Goal: Obtain resource: Download file/media

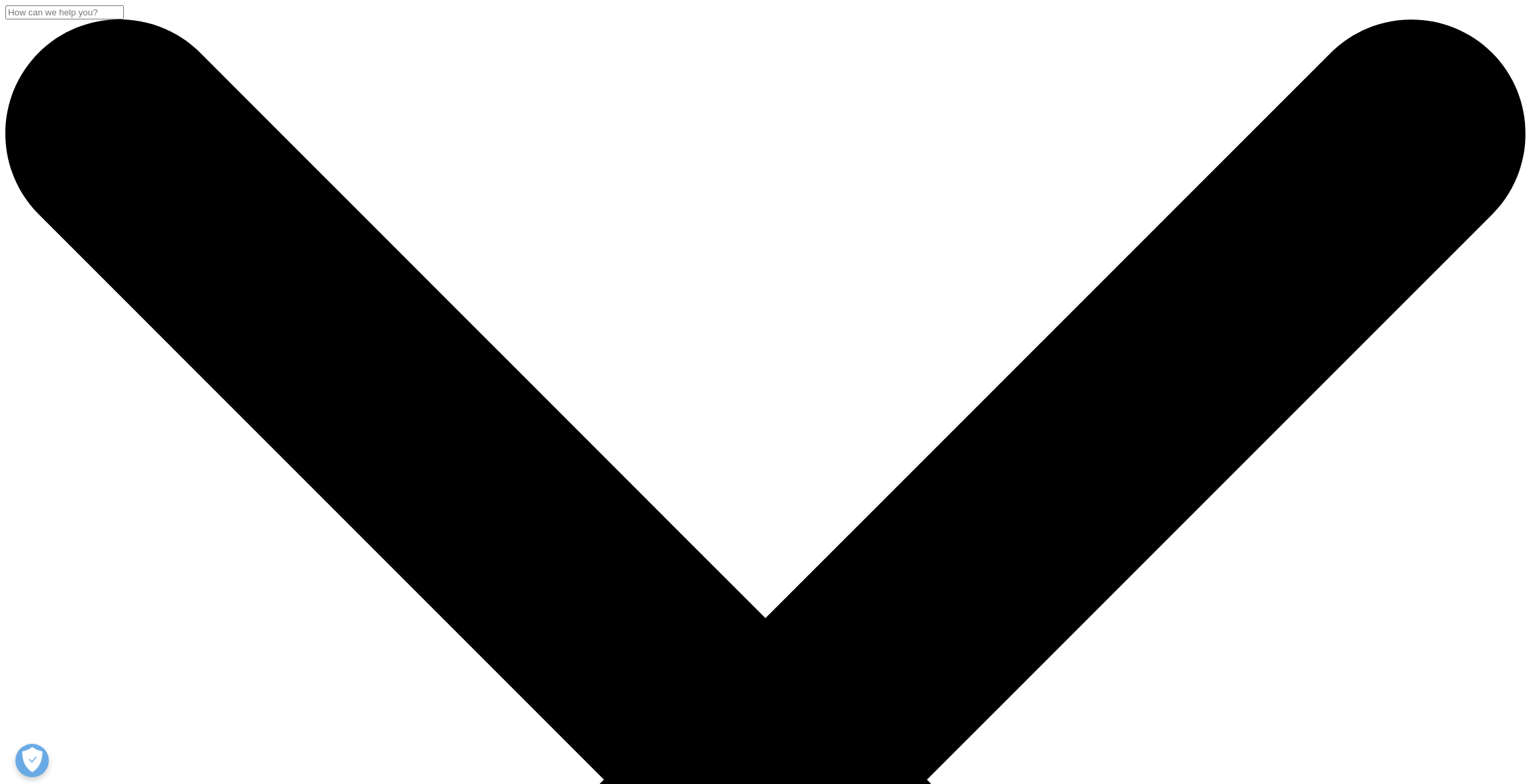
scroll to position [535, 0]
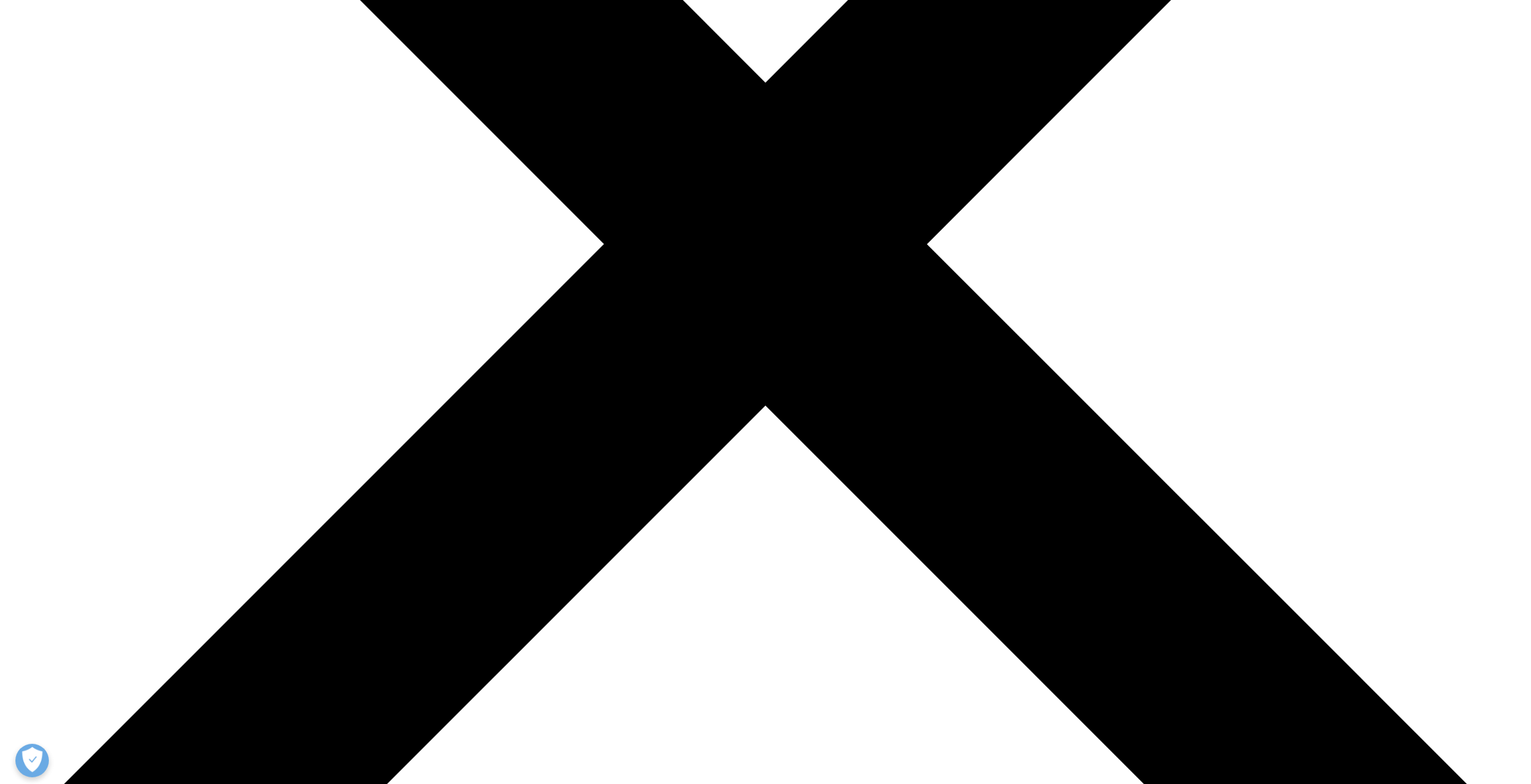
type input "J"
type input "DG"
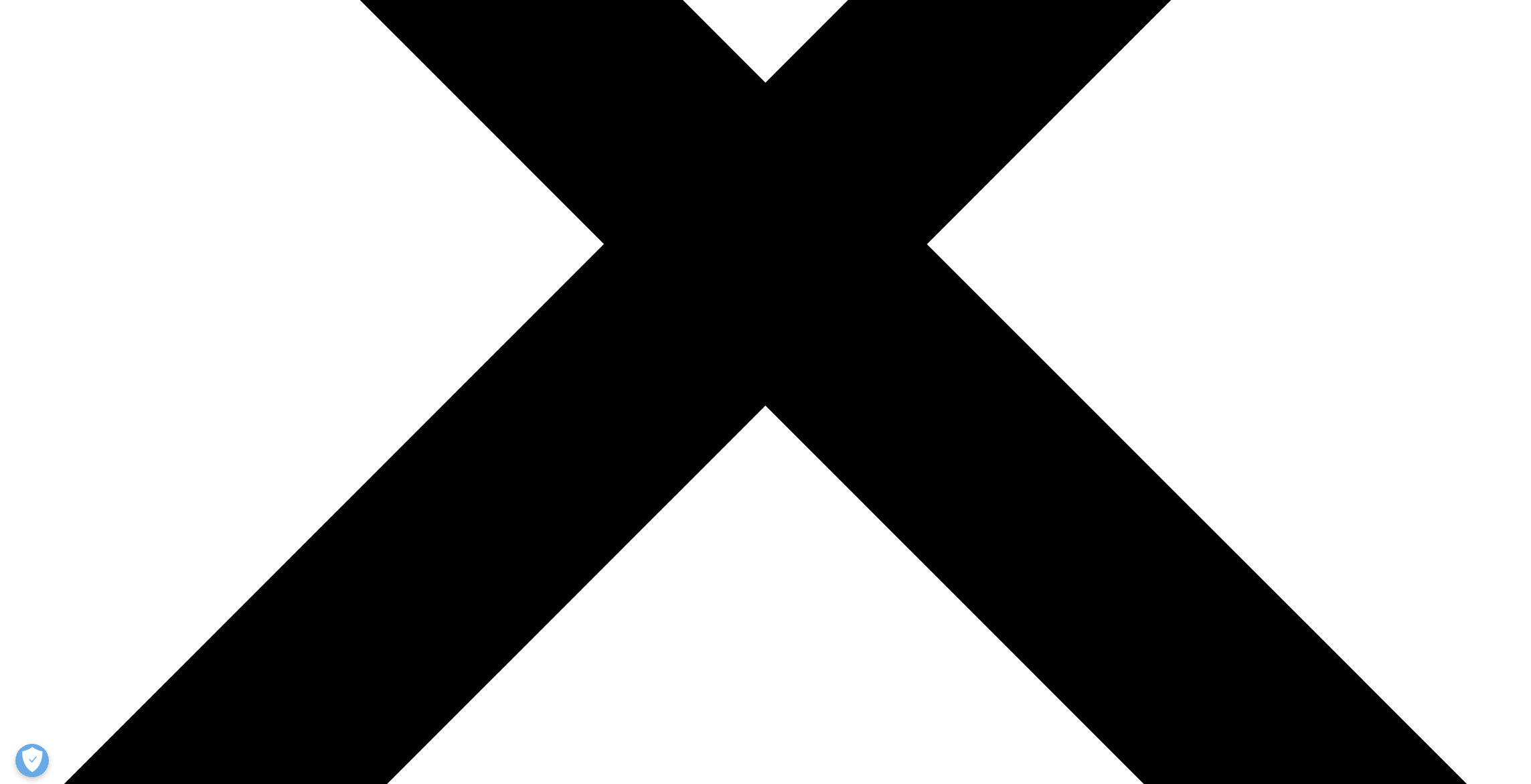
scroll to position [739, 789]
type input "JD"
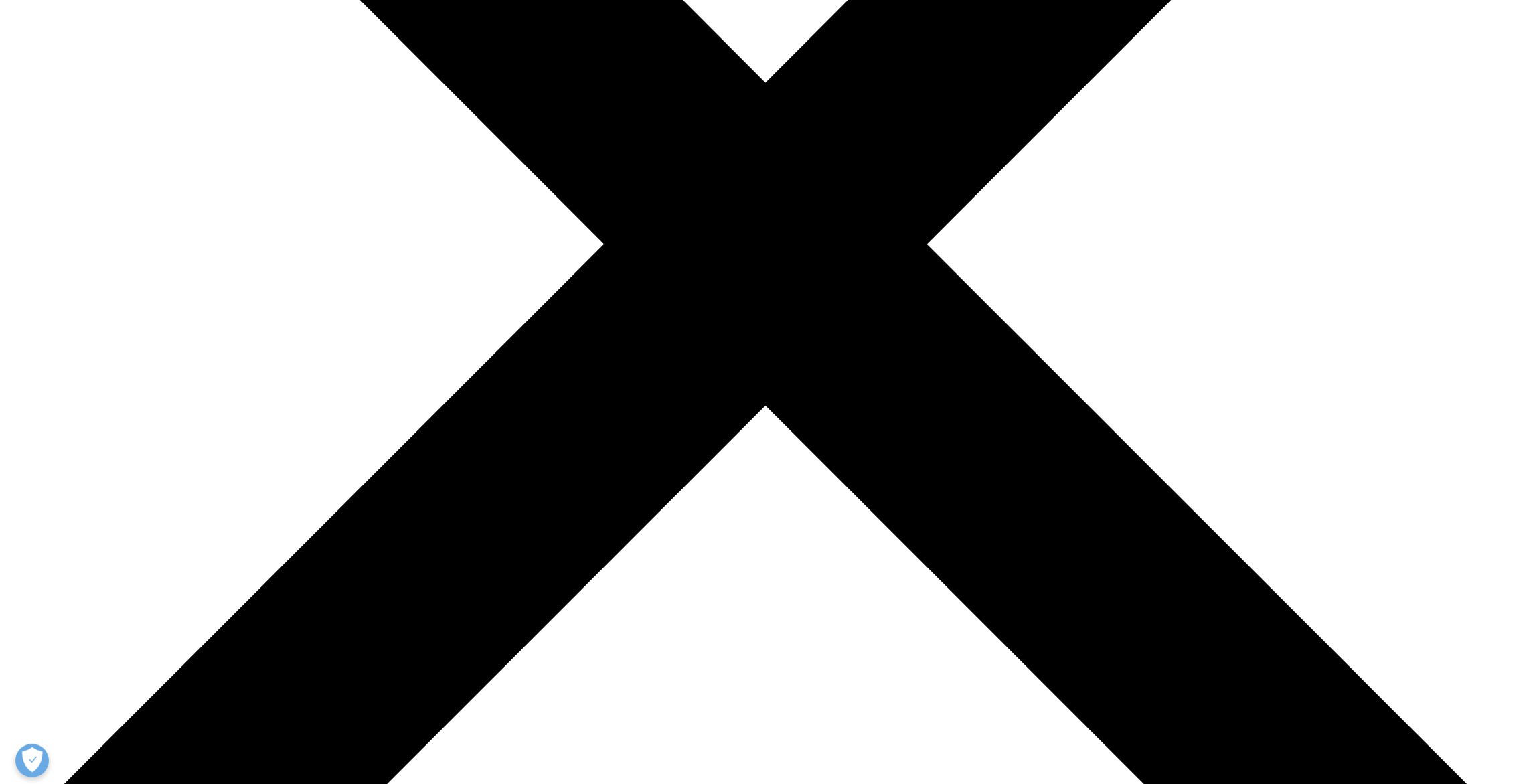
type input "[EMAIL_ADDRESS][DOMAIN_NAME]"
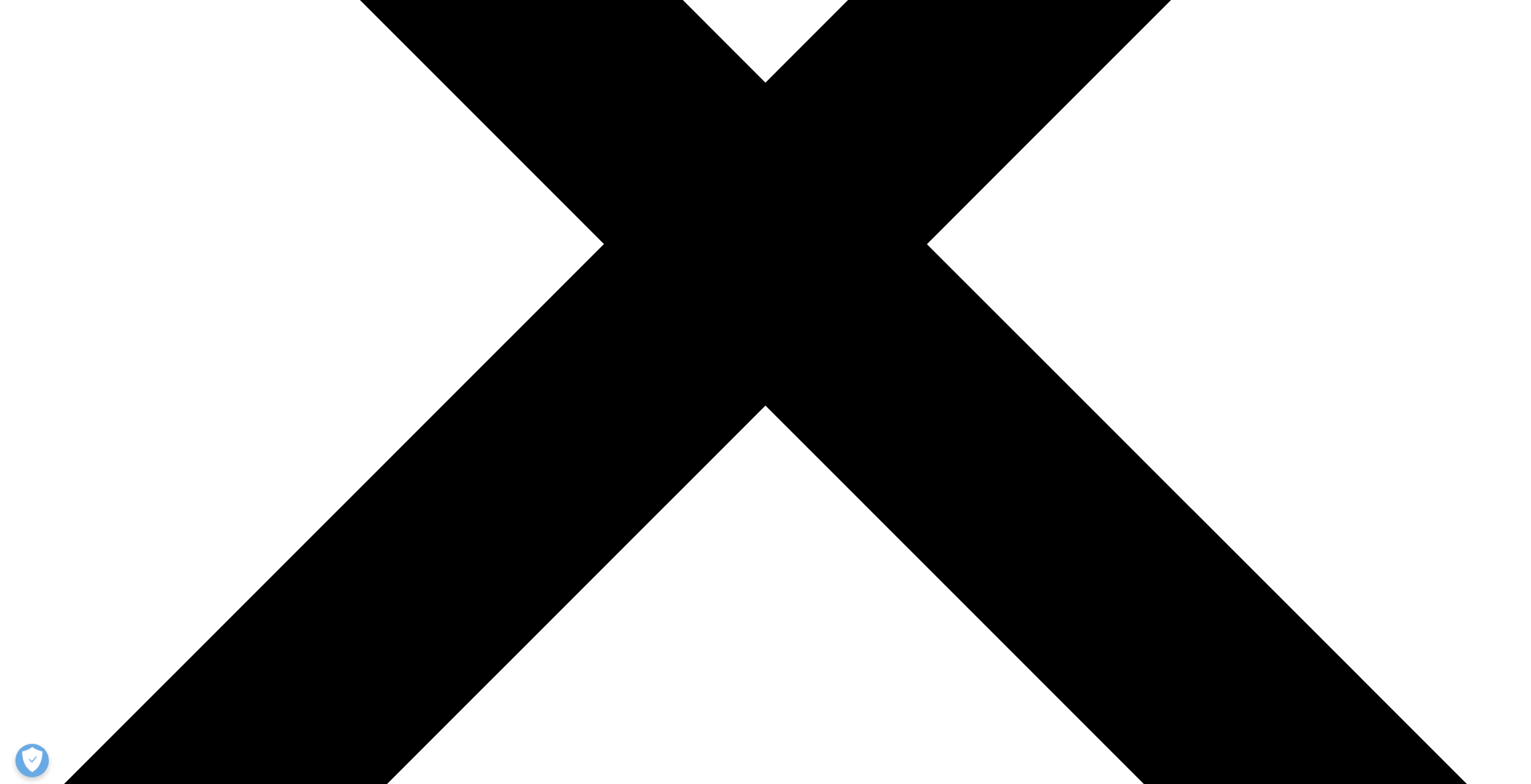
scroll to position [0, 0]
type input "."
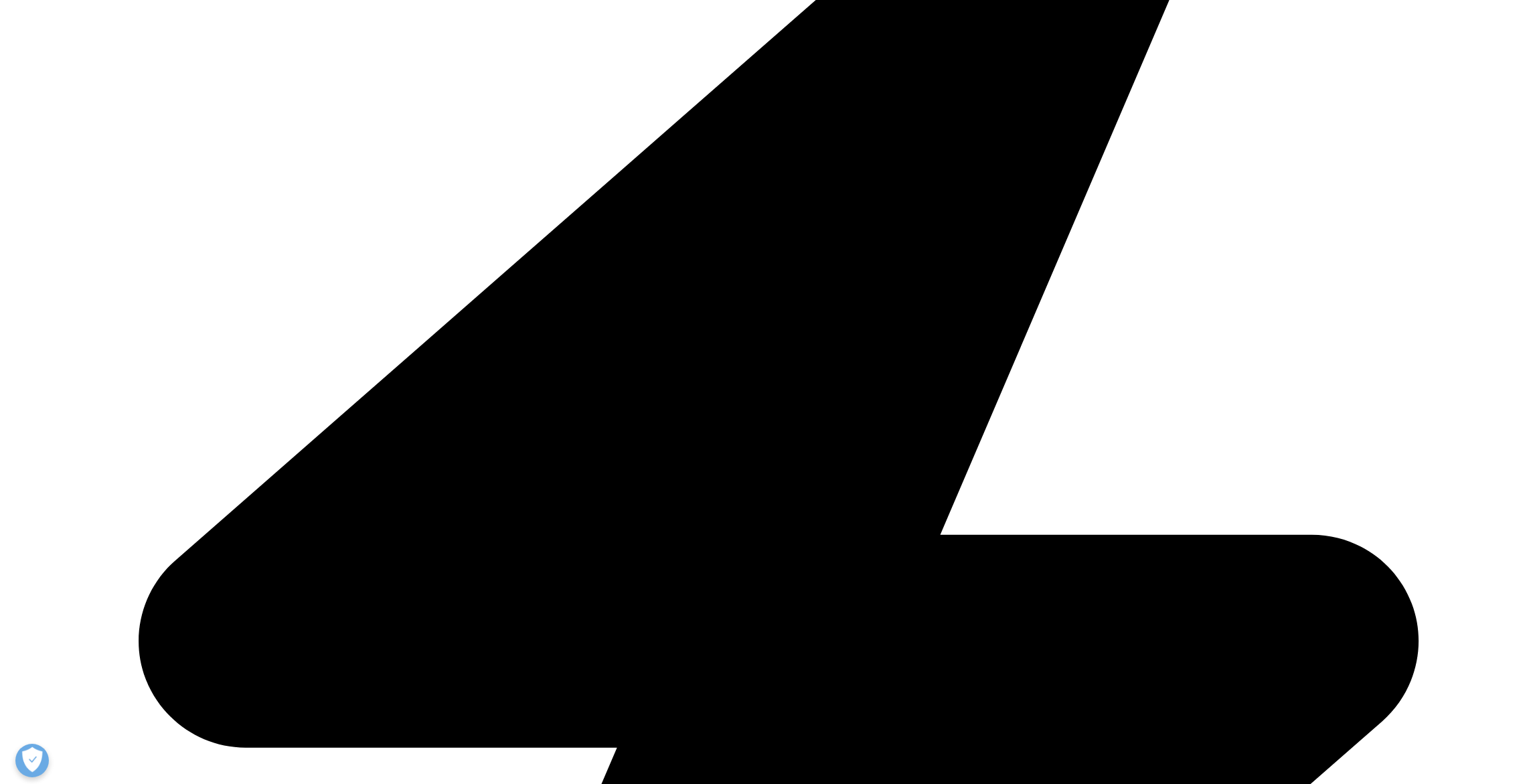
type input "."
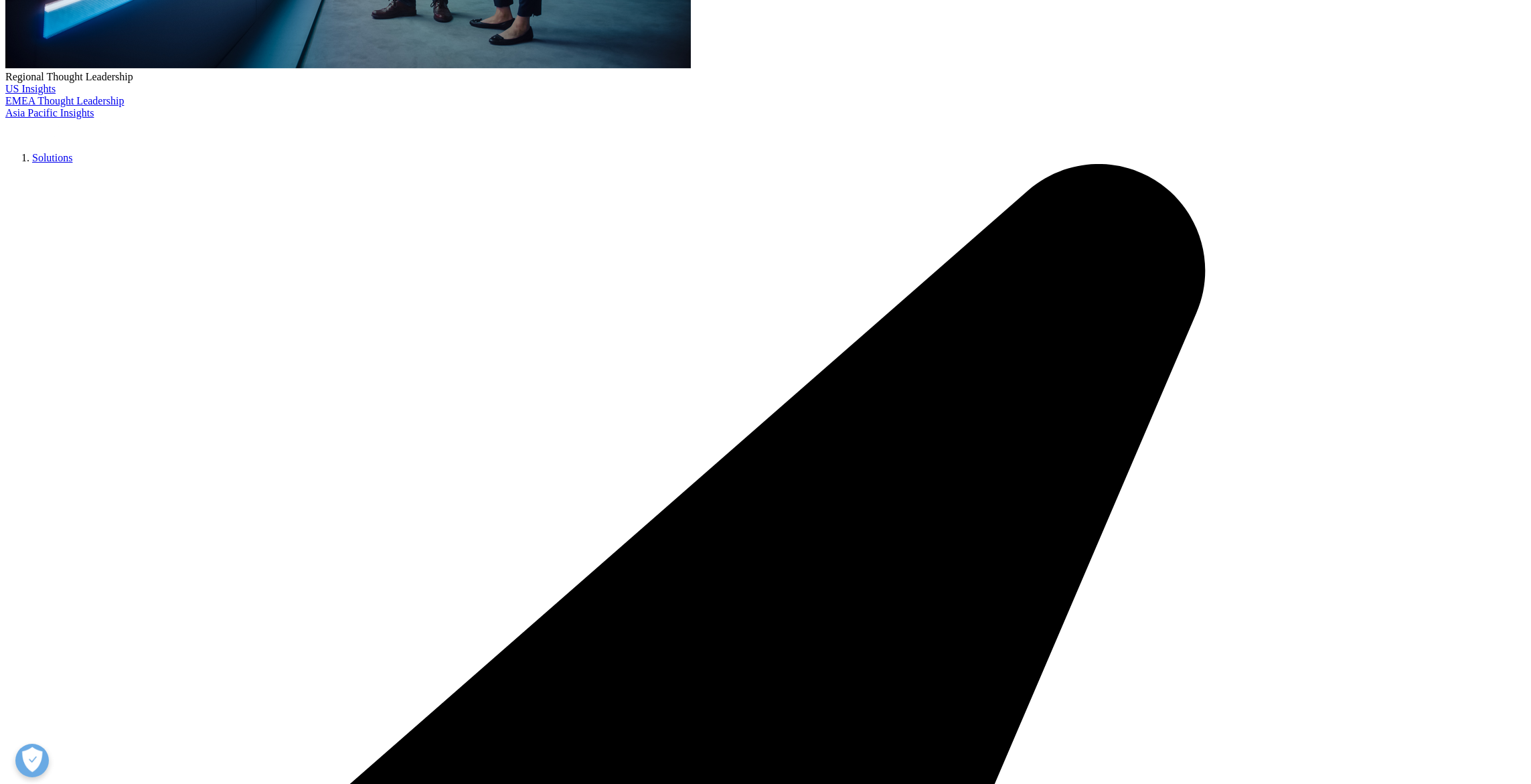
select select "Canada"
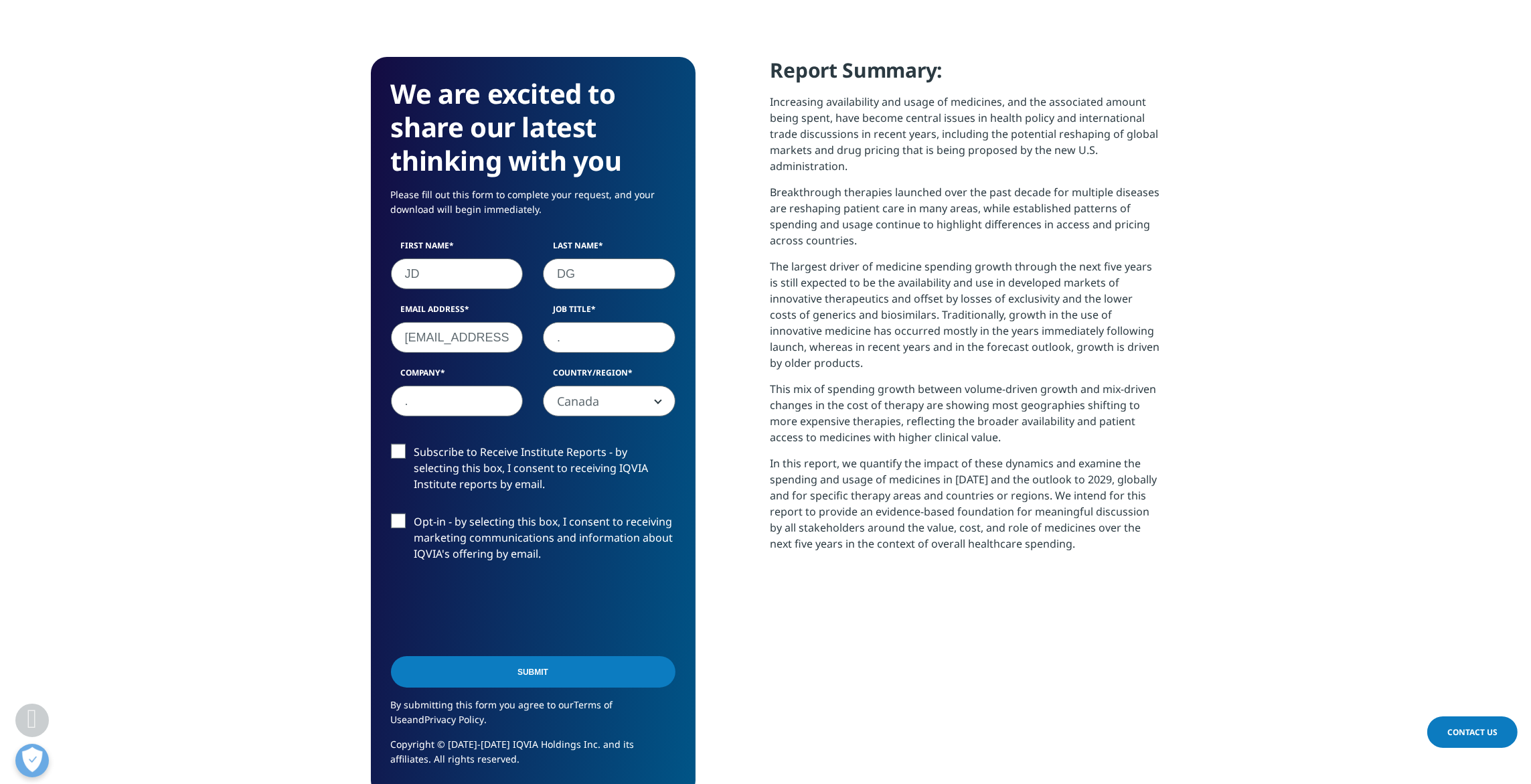
click at [501, 674] on input "Submit" at bounding box center [533, 672] width 285 height 31
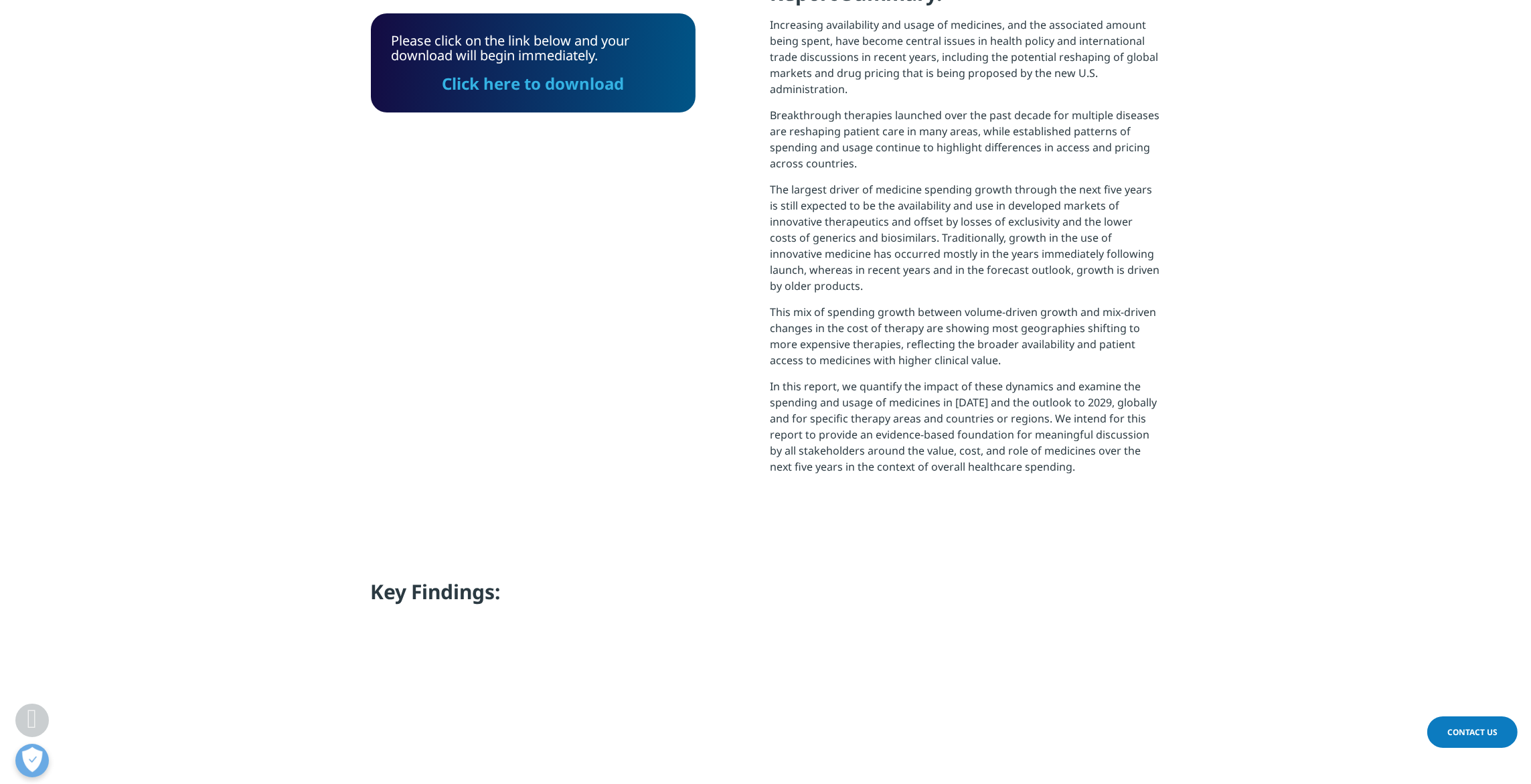
click at [615, 85] on link "Click here to download" at bounding box center [533, 83] width 182 height 22
